Goal: Task Accomplishment & Management: Complete application form

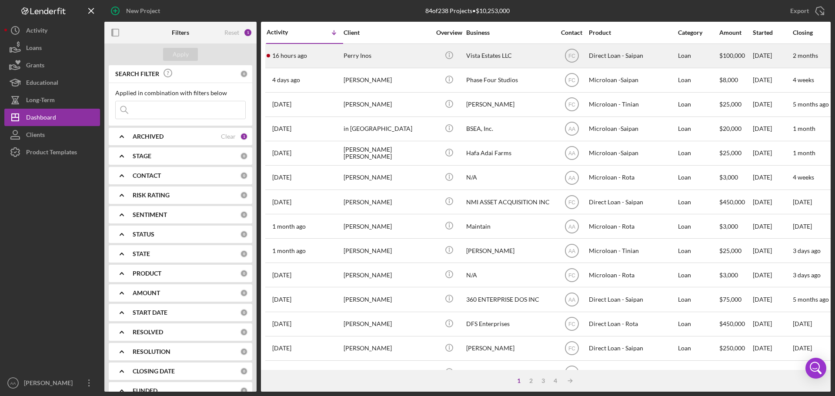
click at [330, 52] on div "16 hours ago [PERSON_NAME] Inos" at bounding box center [305, 55] width 76 height 23
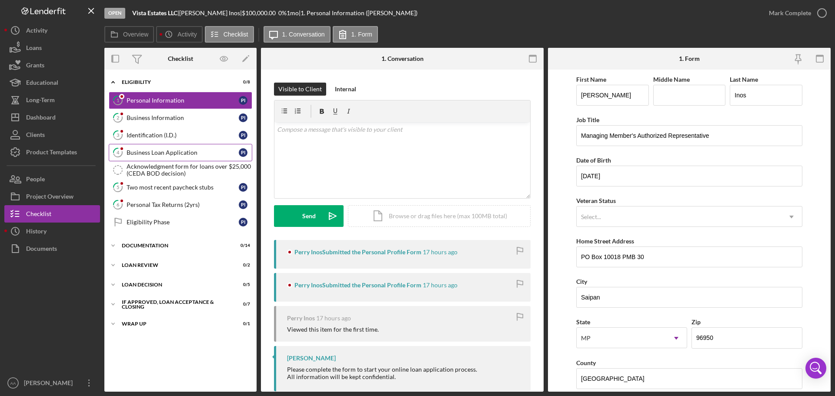
click at [162, 153] on div "Business Loan Application" at bounding box center [183, 152] width 112 height 7
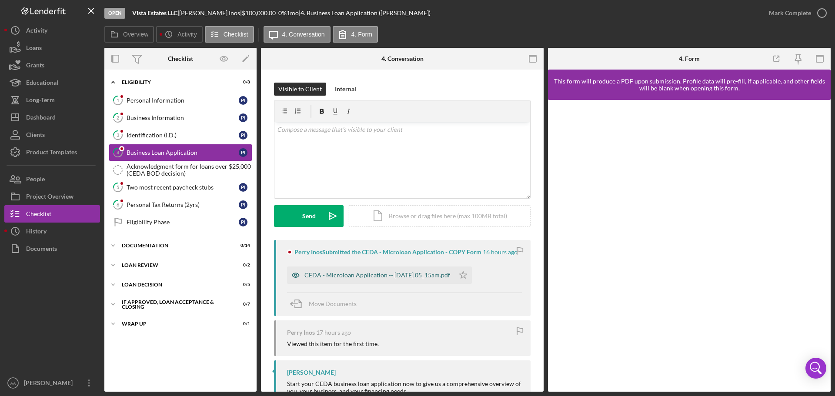
click at [373, 275] on div "CEDA - Microloan Application -- [DATE] 05_15am.pdf" at bounding box center [377, 275] width 146 height 7
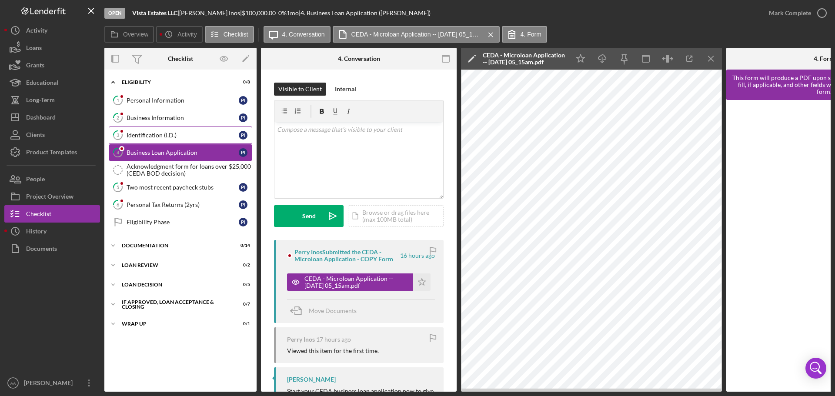
click at [185, 130] on link "3 Identification (I.D.) P I" at bounding box center [180, 135] width 143 height 17
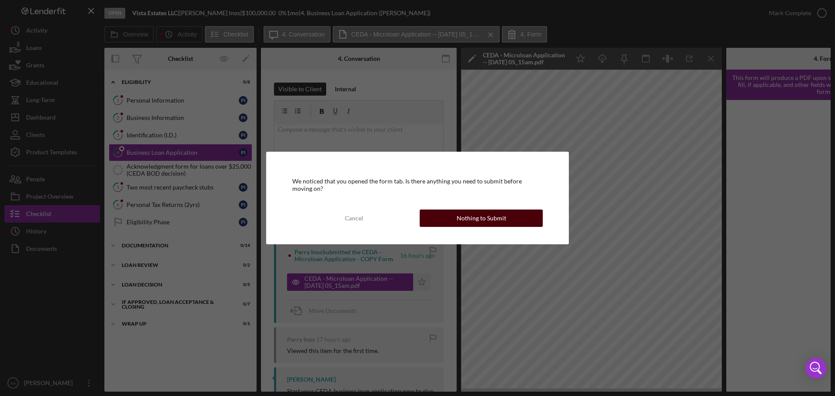
click at [475, 218] on div "Nothing to Submit" at bounding box center [482, 218] width 50 height 17
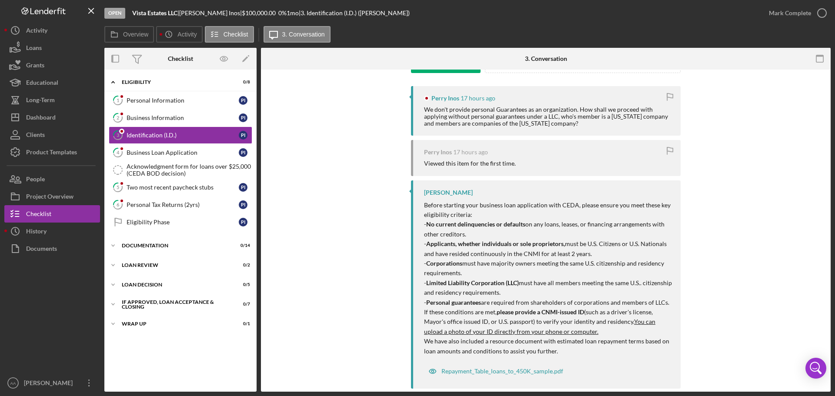
scroll to position [168, 0]
